Goal: Find specific page/section: Find specific page/section

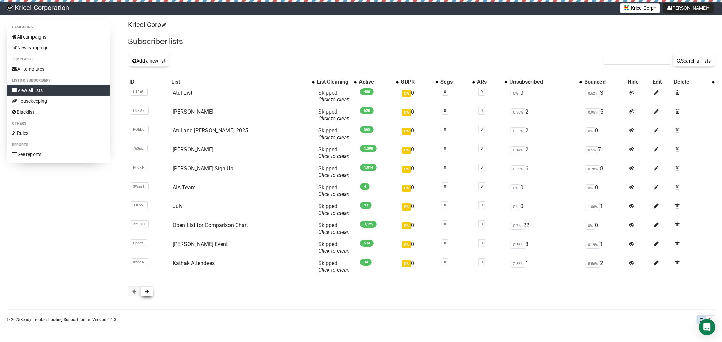
click at [147, 294] on button at bounding box center [146, 292] width 13 height 10
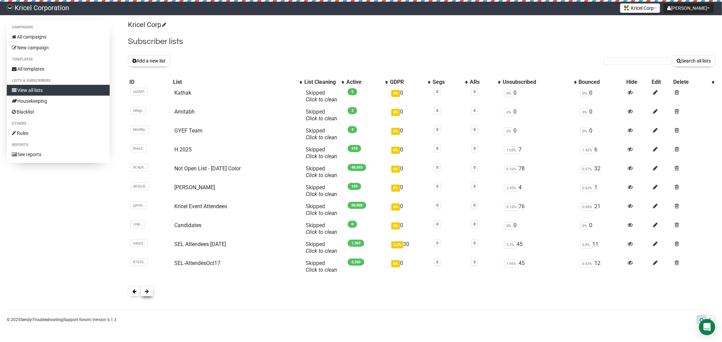
click at [150, 294] on button at bounding box center [146, 292] width 13 height 10
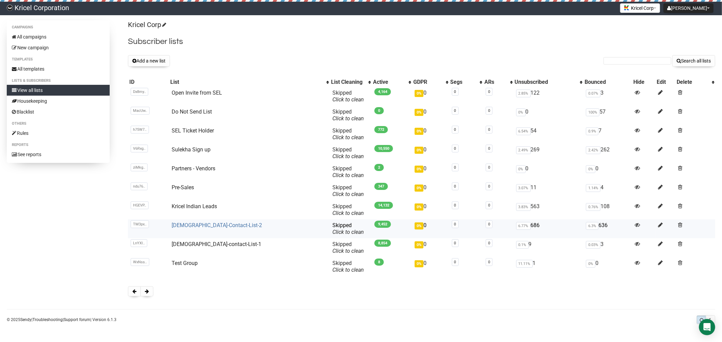
click at [197, 224] on link "Indians-Contact-List-2" at bounding box center [217, 225] width 90 height 6
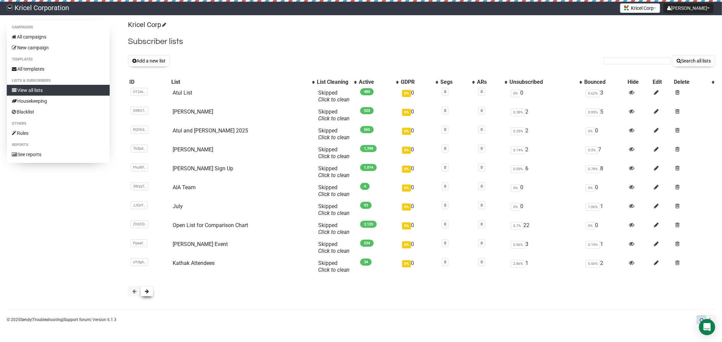
click at [148, 293] on span at bounding box center [147, 291] width 4 height 5
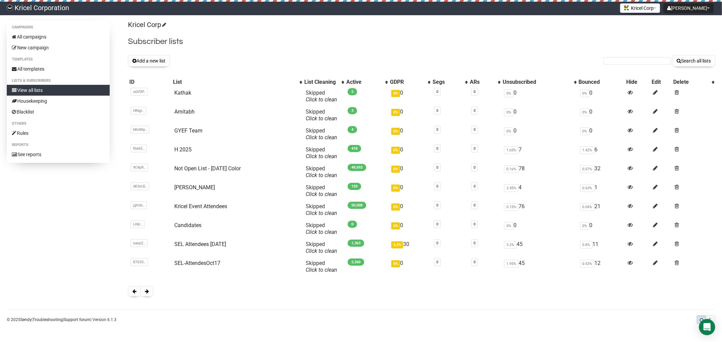
click at [148, 293] on span at bounding box center [147, 291] width 4 height 5
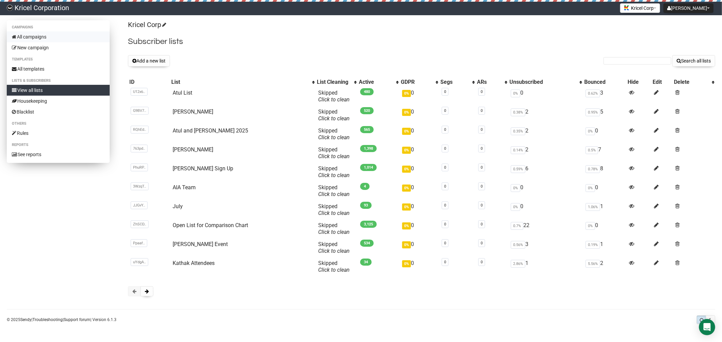
click at [40, 33] on link "All campaigns" at bounding box center [58, 36] width 103 height 11
